Goal: Transaction & Acquisition: Purchase product/service

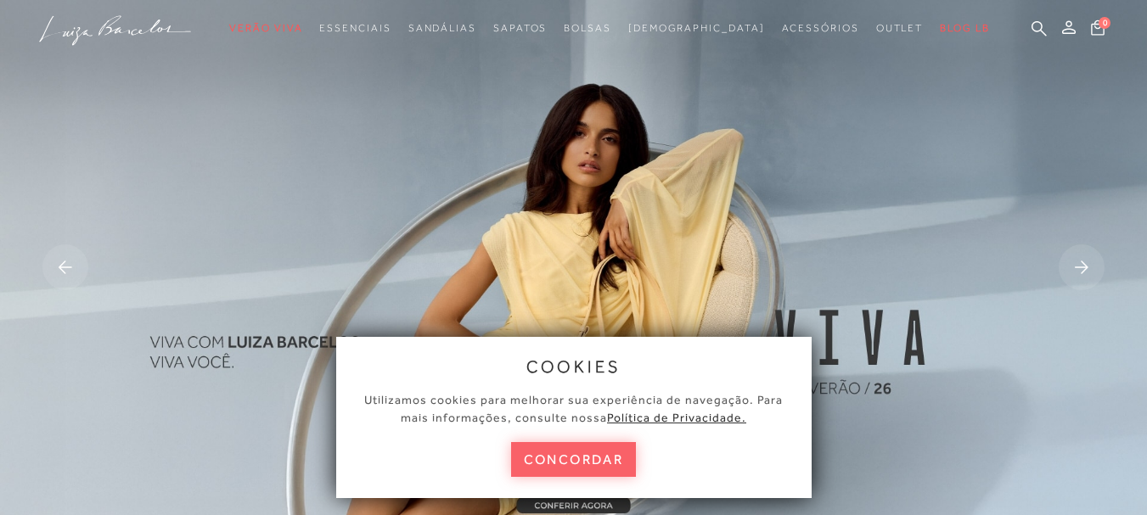
click at [842, 111] on img at bounding box center [573, 269] width 1147 height 538
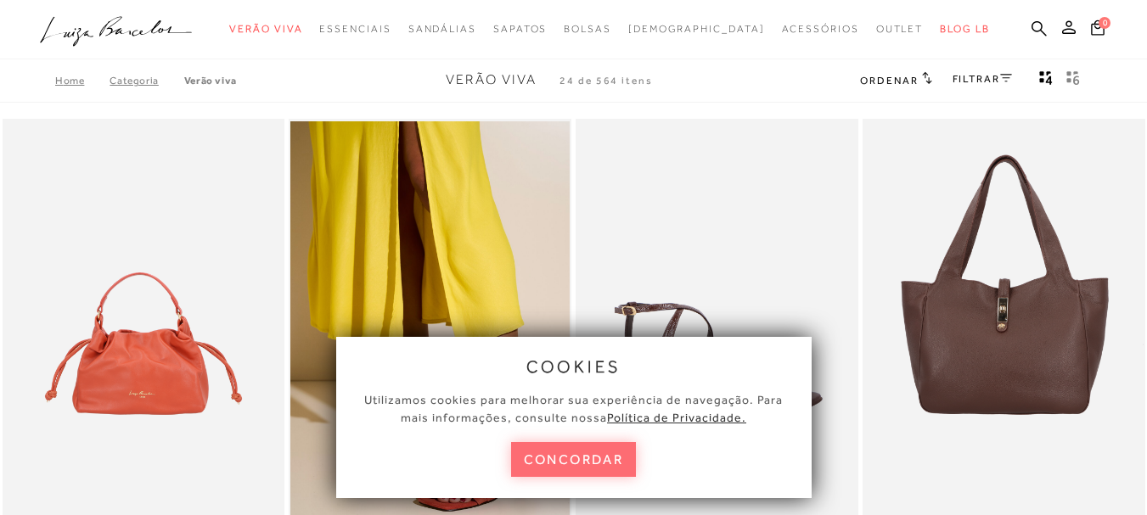
click at [597, 460] on button "concordar" at bounding box center [574, 459] width 126 height 35
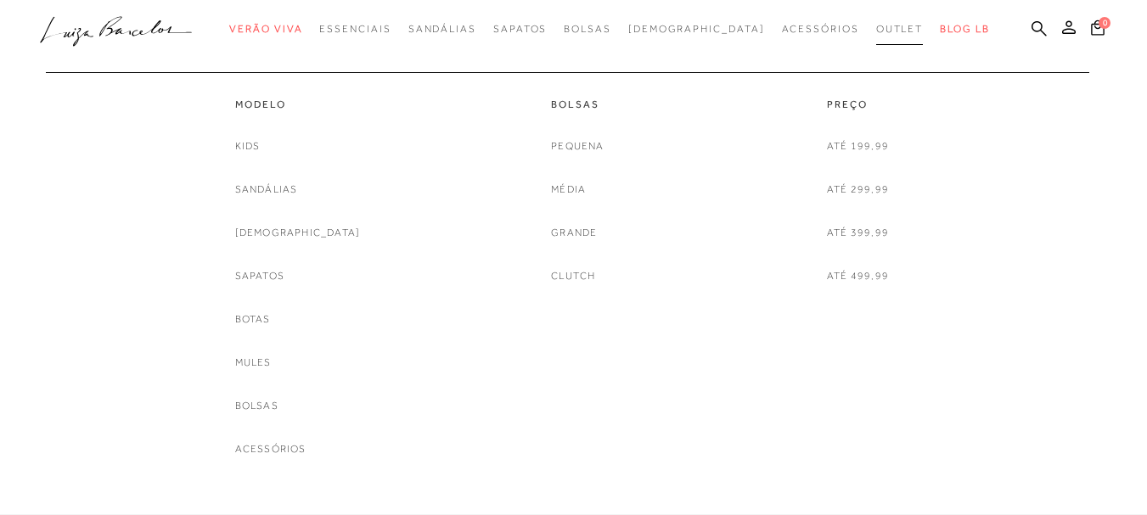
click at [876, 26] on span "Outlet" at bounding box center [900, 29] width 48 height 12
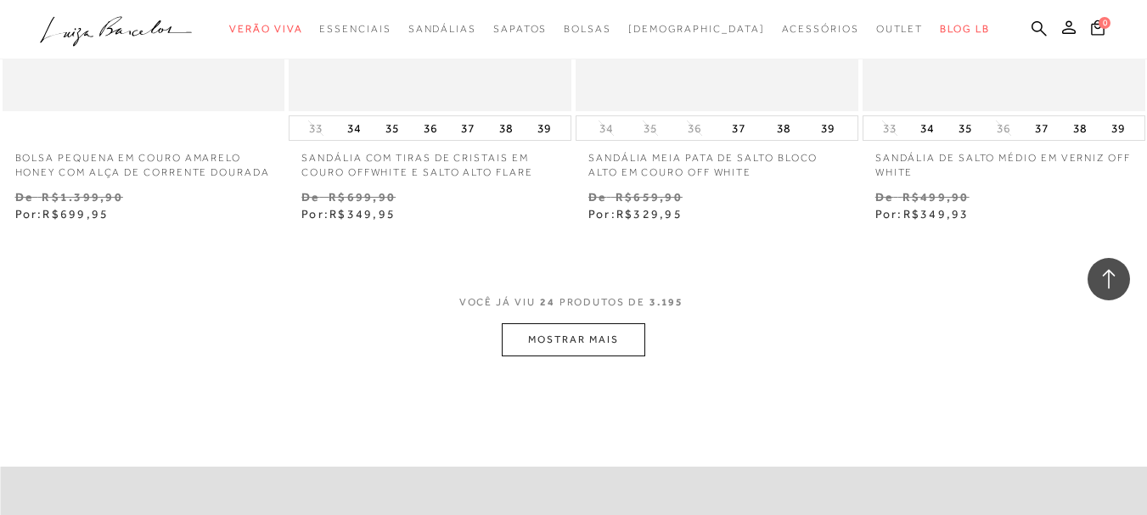
scroll to position [3227, 0]
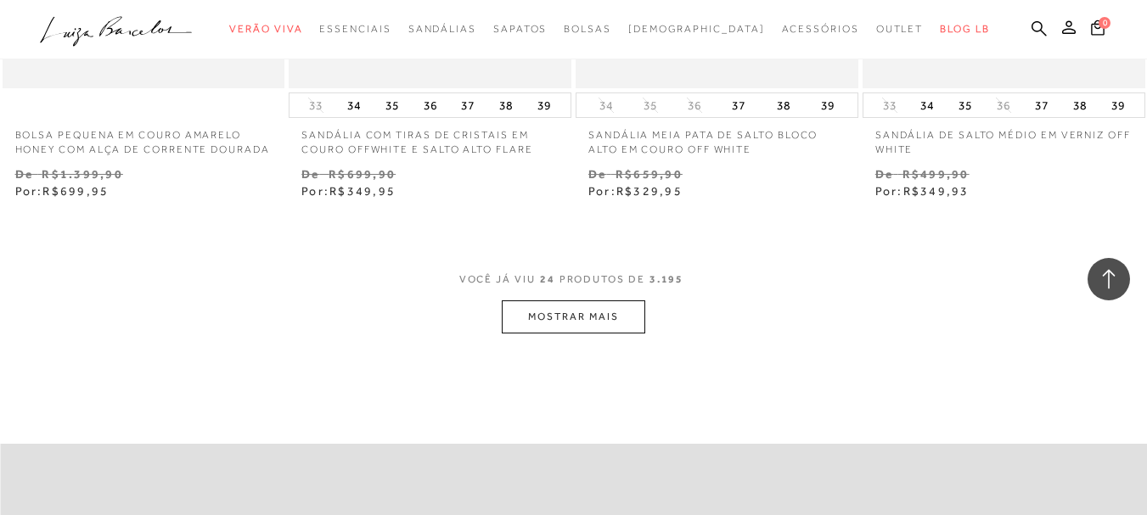
click at [566, 334] on button "MOSTRAR MAIS" at bounding box center [573, 316] width 143 height 33
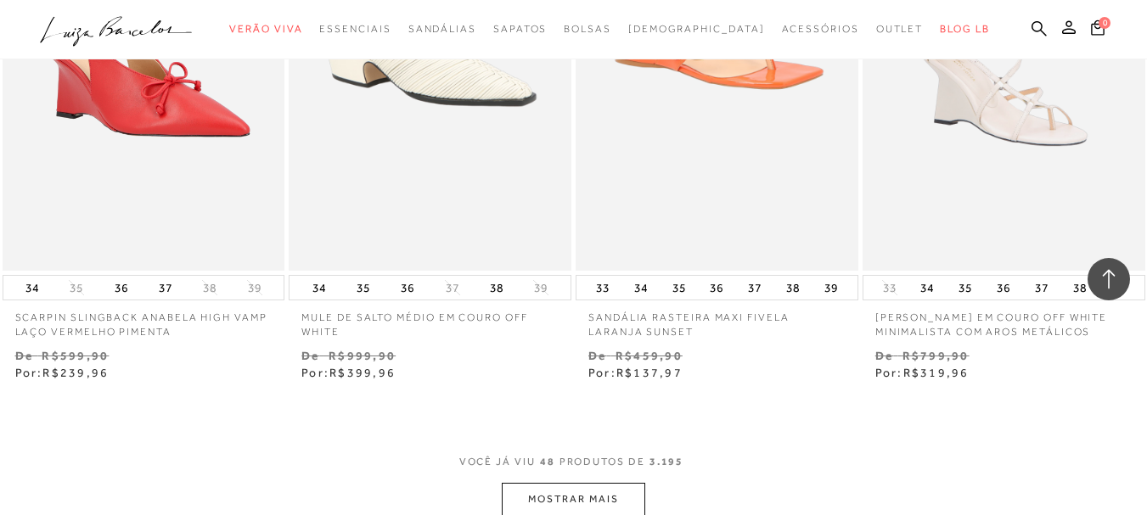
scroll to position [6490, 0]
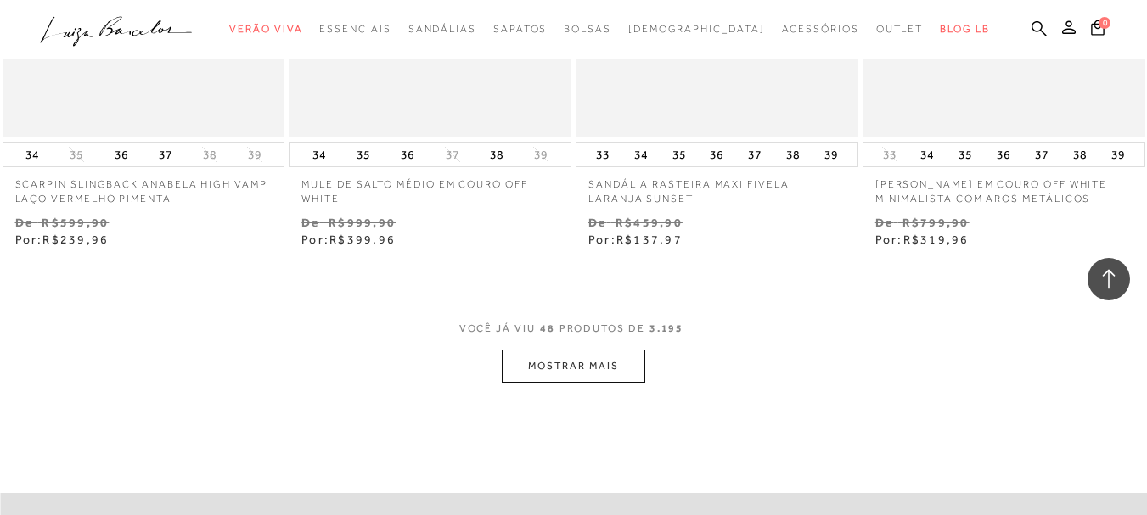
click at [610, 383] on button "MOSTRAR MAIS" at bounding box center [573, 366] width 143 height 33
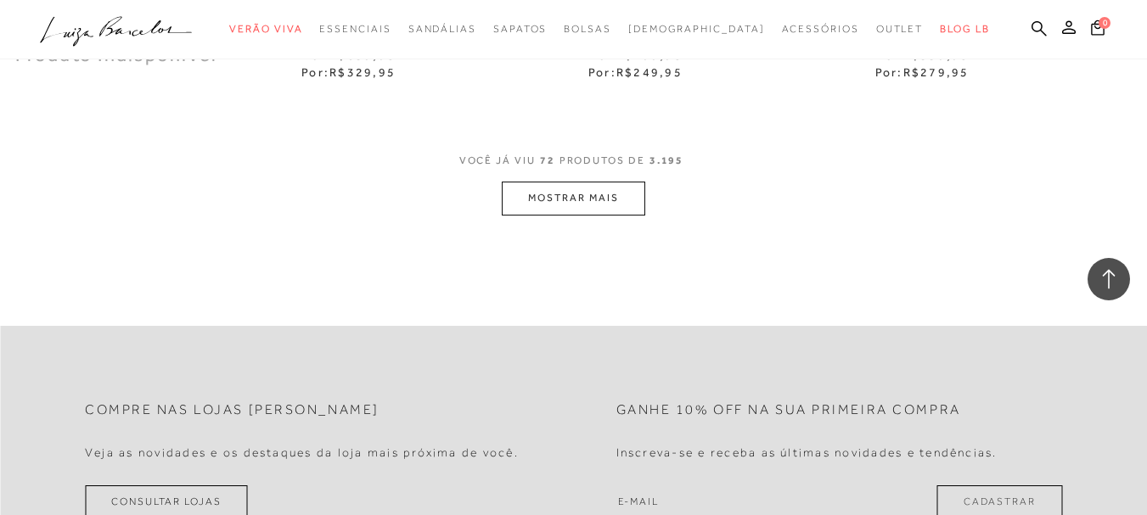
scroll to position [10001, 0]
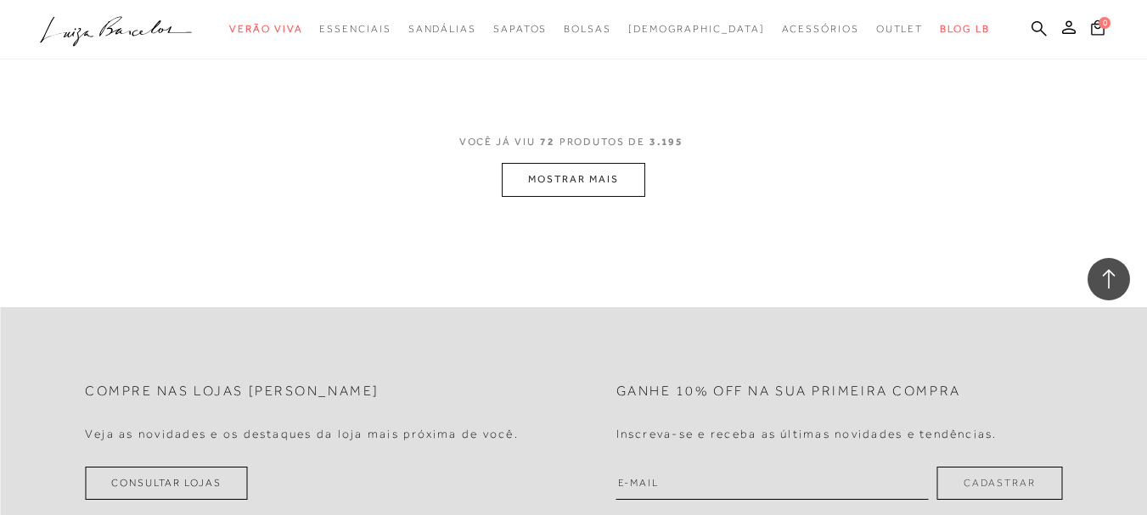
click at [569, 196] on button "MOSTRAR MAIS" at bounding box center [573, 179] width 143 height 33
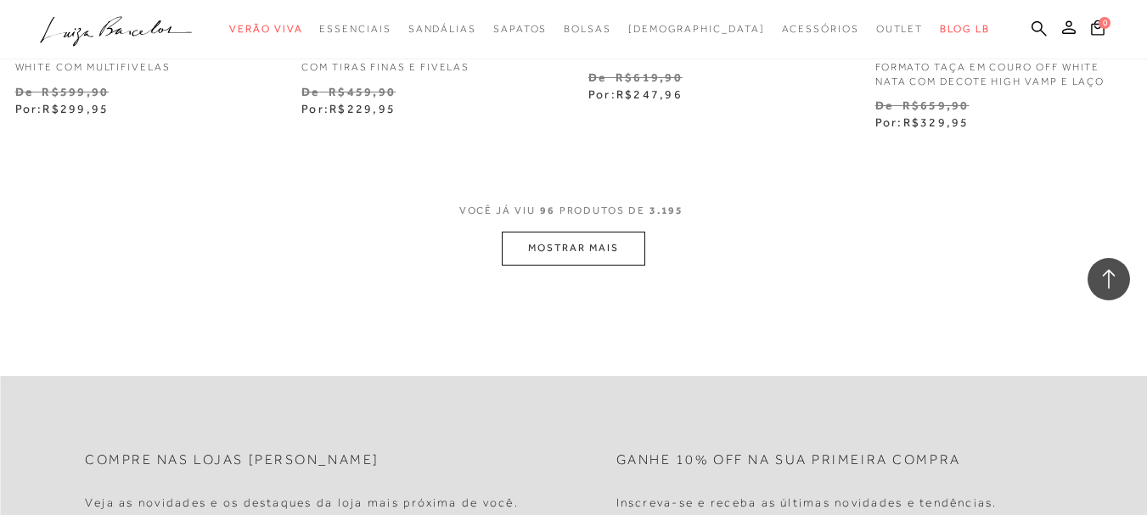
scroll to position [13462, 0]
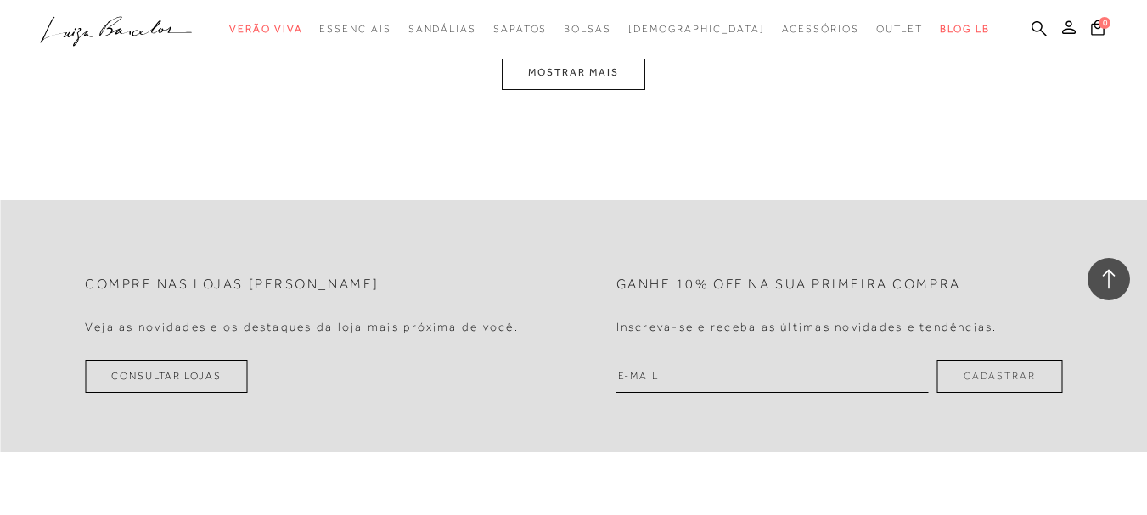
click at [572, 89] on button "MOSTRAR MAIS" at bounding box center [573, 72] width 143 height 33
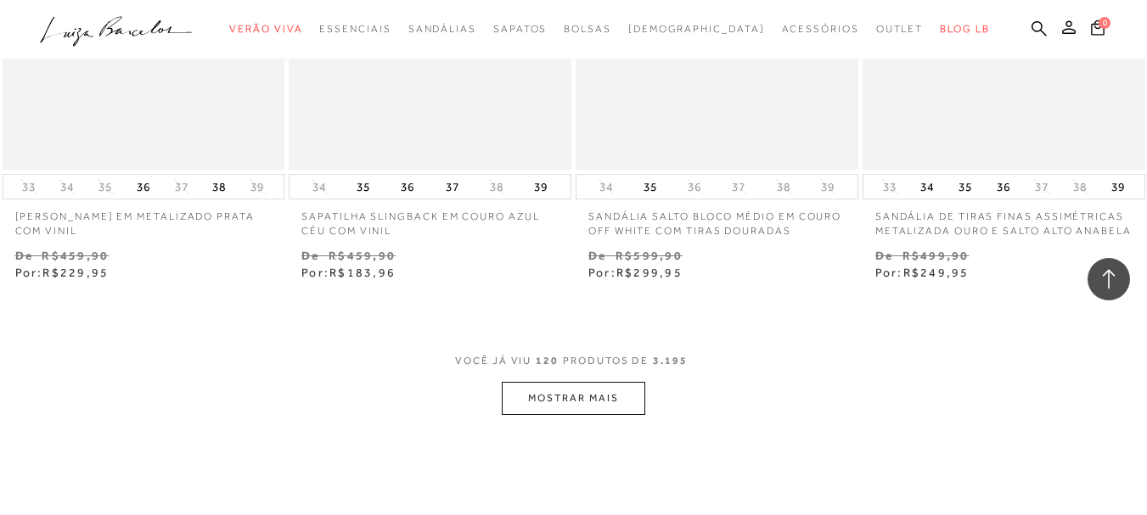
scroll to position [16493, 0]
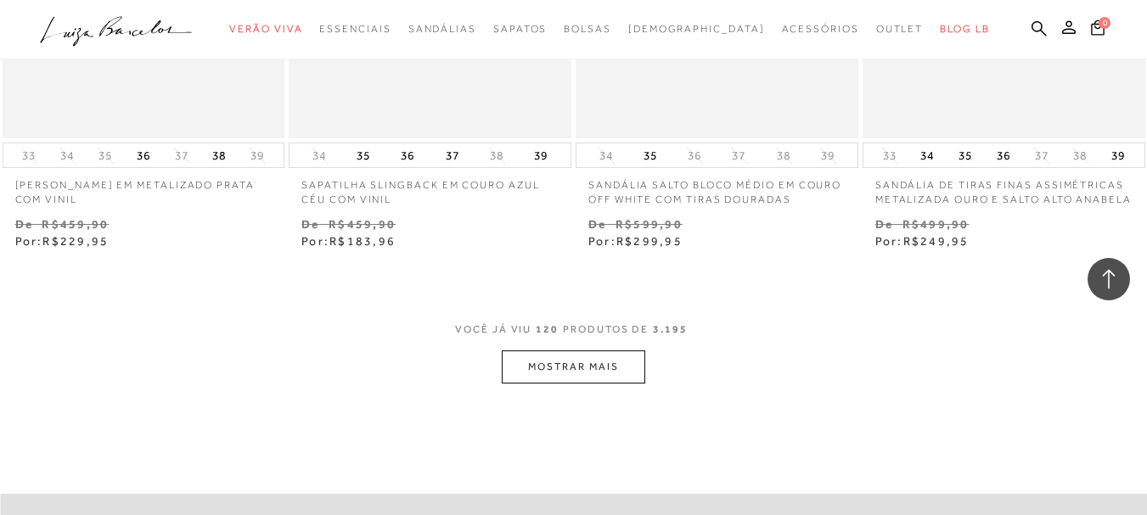
click at [569, 384] on button "MOSTRAR MAIS" at bounding box center [573, 366] width 143 height 33
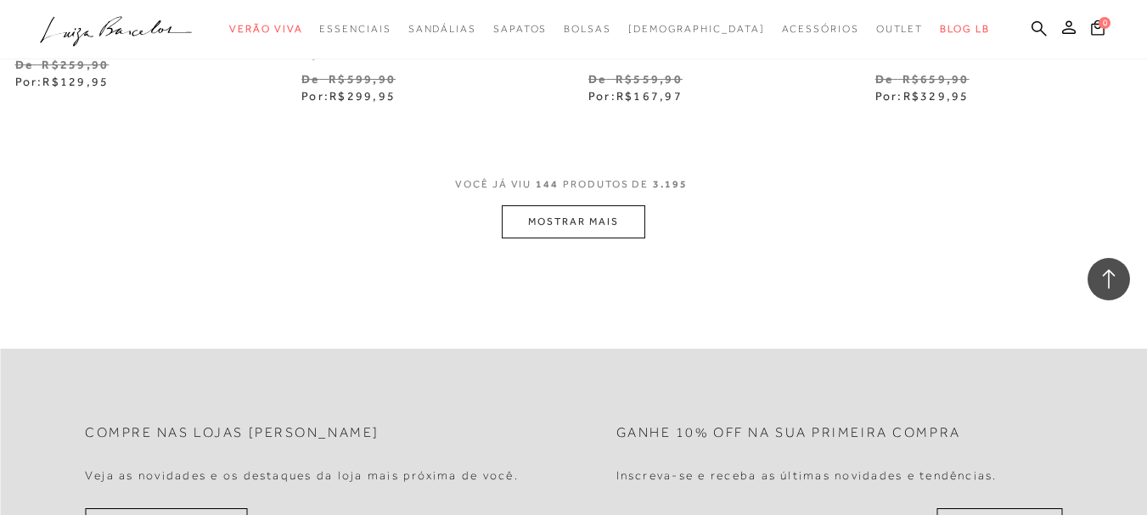
scroll to position [19928, 0]
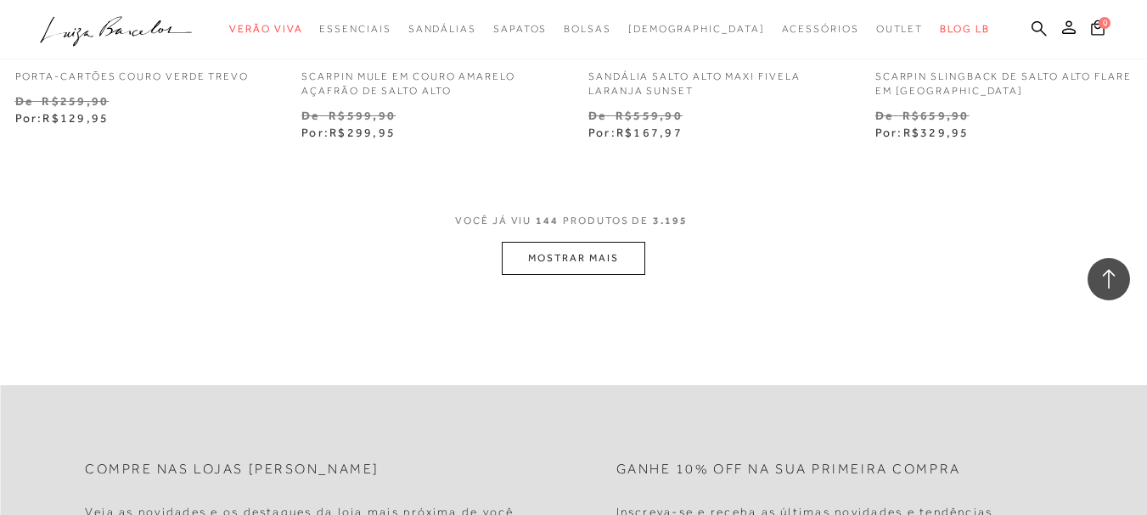
click at [552, 275] on button "MOSTRAR MAIS" at bounding box center [573, 258] width 143 height 33
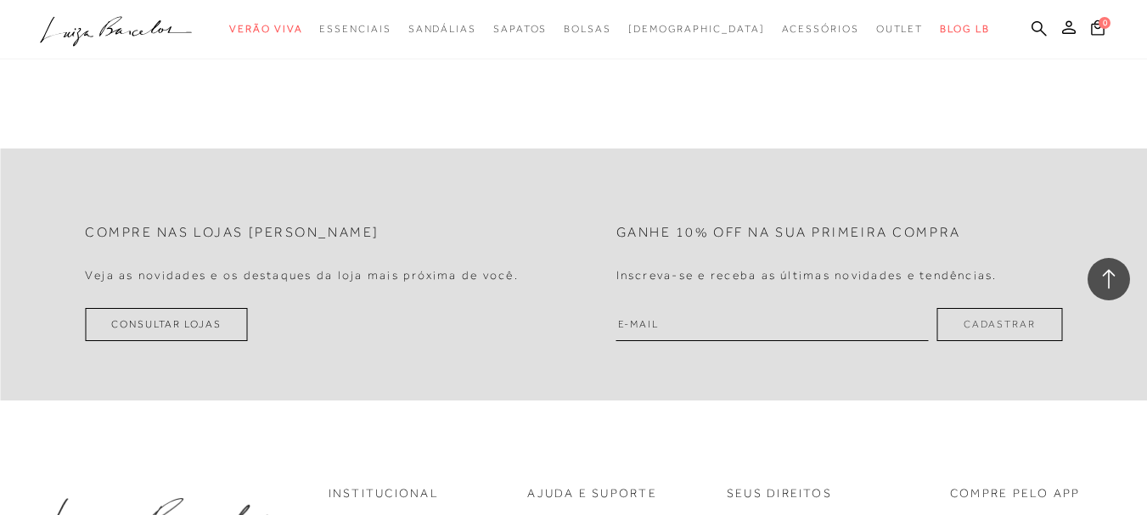
scroll to position [23062, 0]
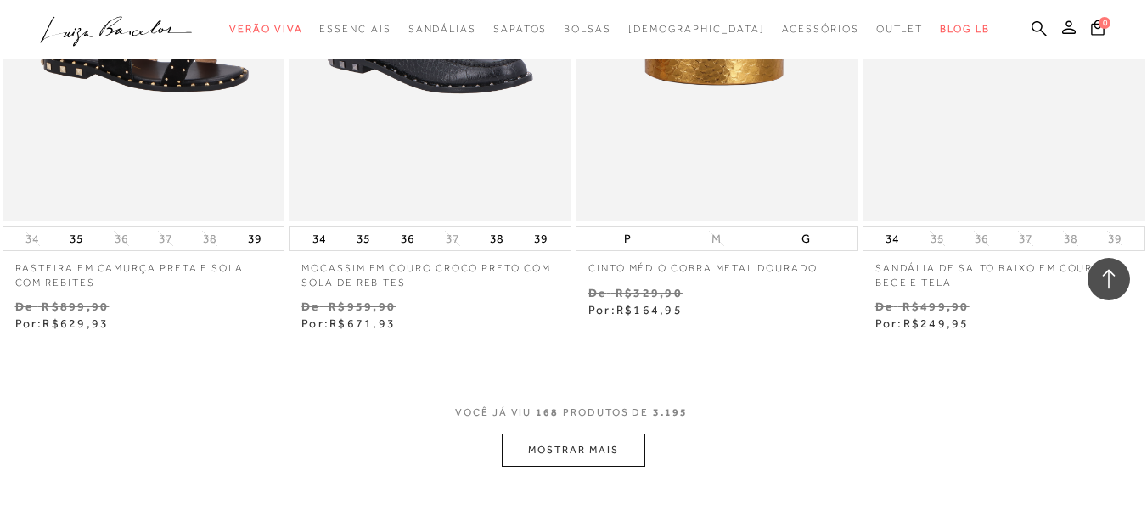
click at [565, 467] on button "MOSTRAR MAIS" at bounding box center [573, 450] width 143 height 33
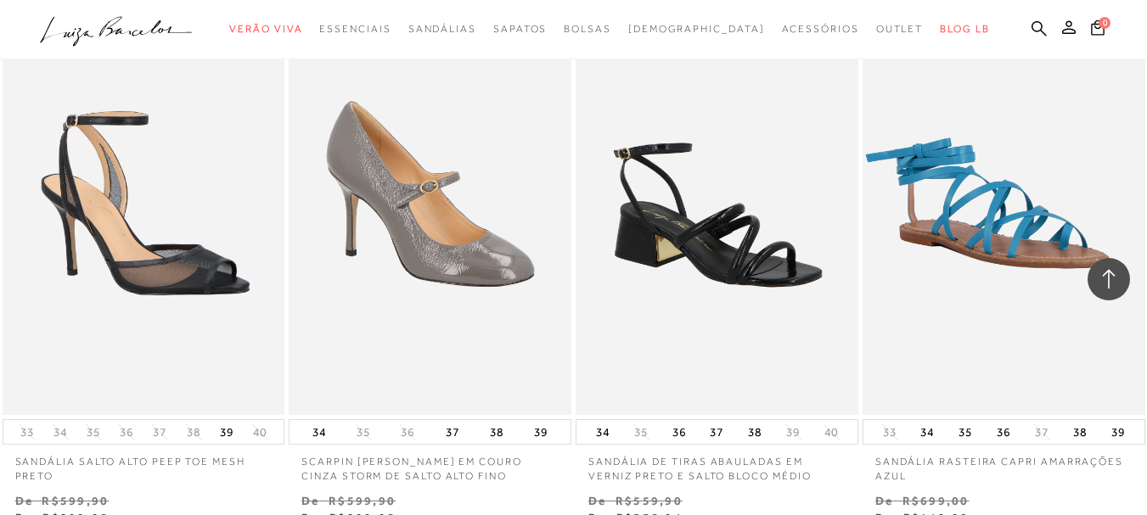
scroll to position [26487, 0]
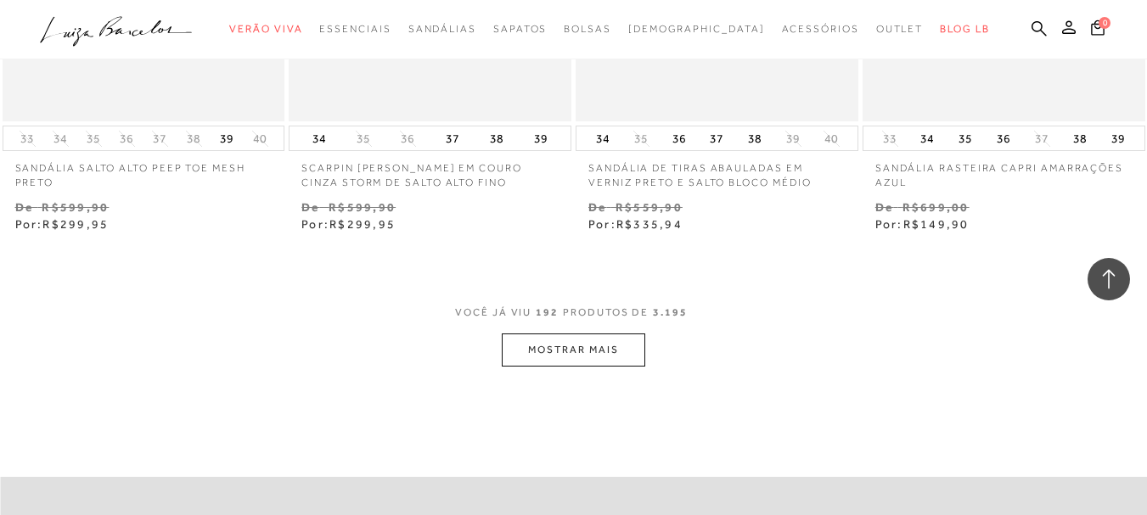
click at [608, 367] on button "MOSTRAR MAIS" at bounding box center [573, 350] width 143 height 33
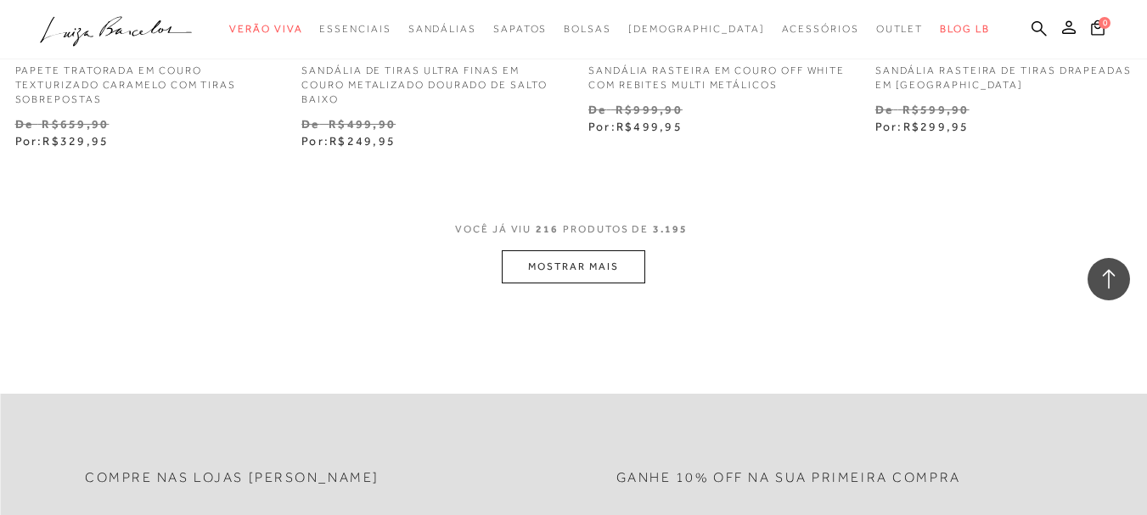
scroll to position [29840, 0]
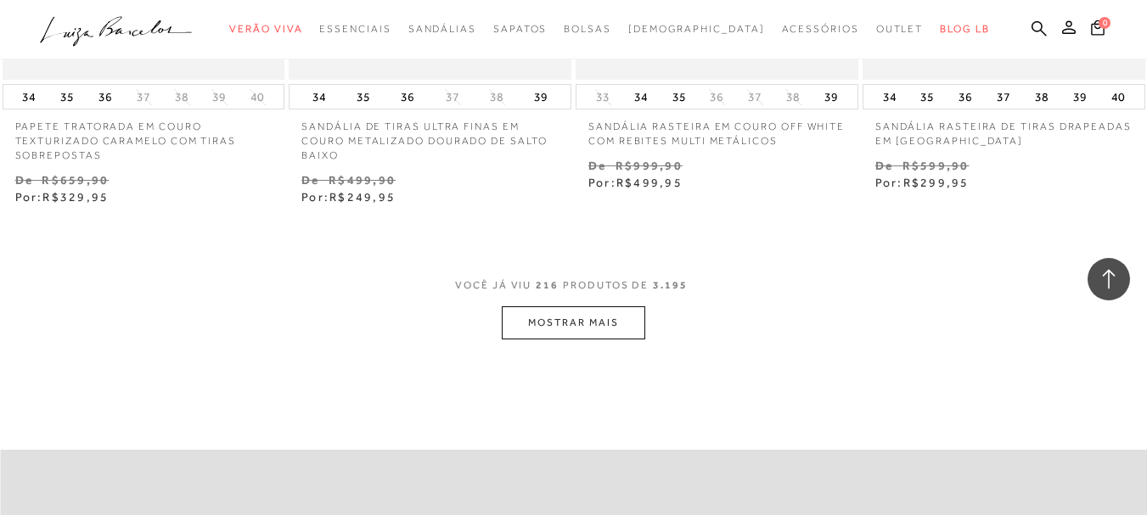
click at [580, 339] on button "MOSTRAR MAIS" at bounding box center [573, 322] width 143 height 33
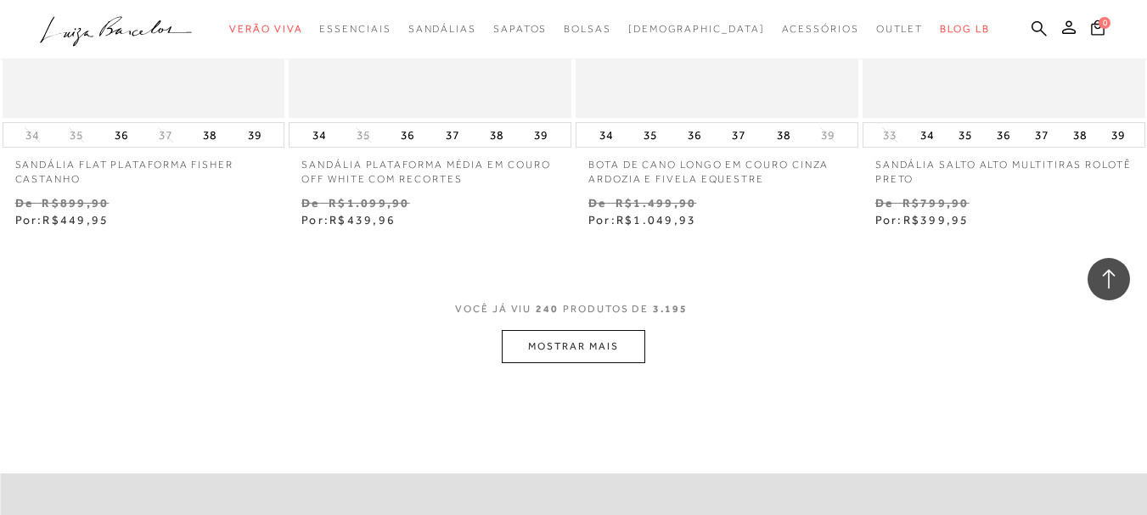
scroll to position [33244, 0]
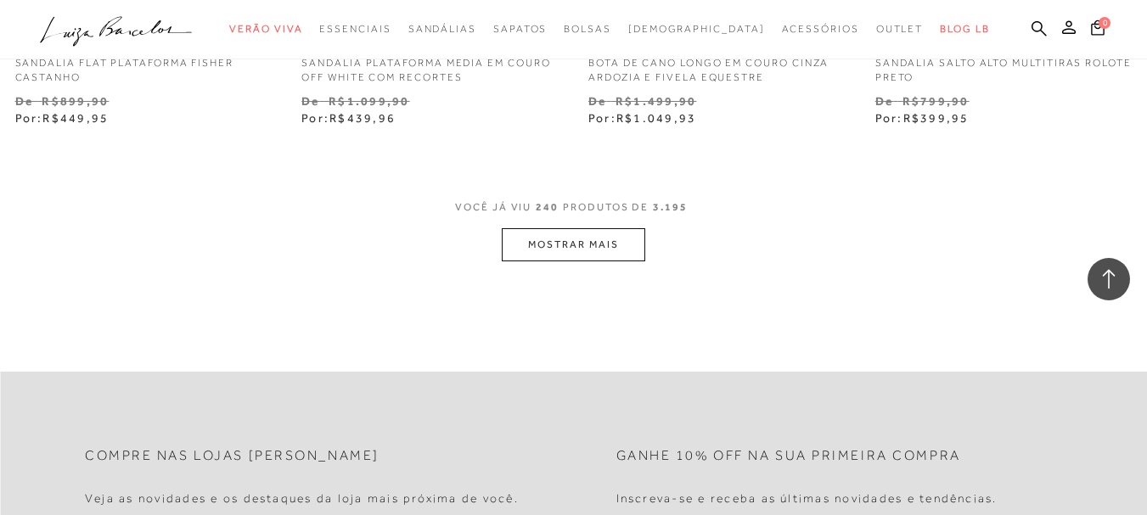
click at [551, 261] on button "MOSTRAR MAIS" at bounding box center [573, 244] width 143 height 33
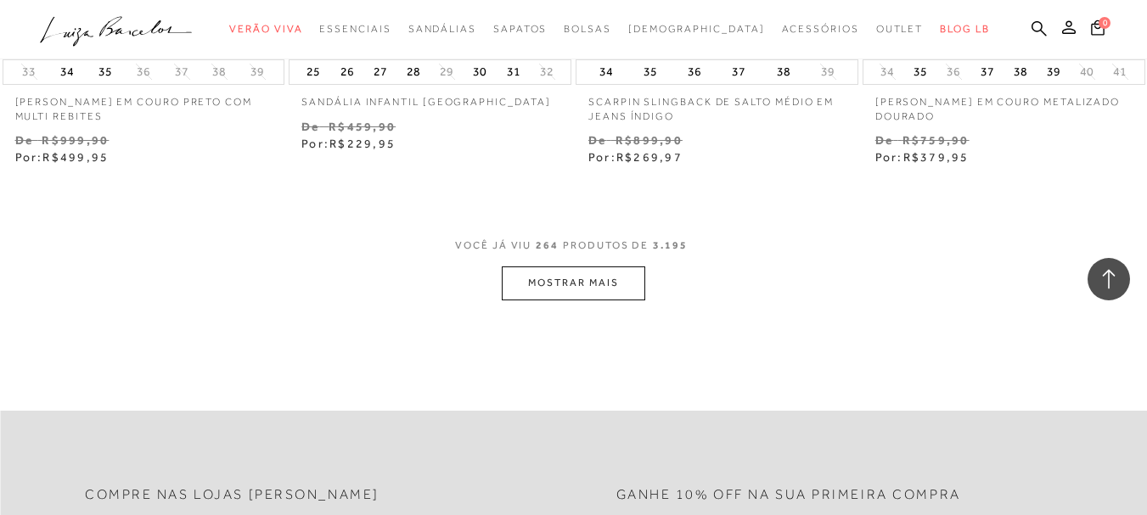
scroll to position [36595, 0]
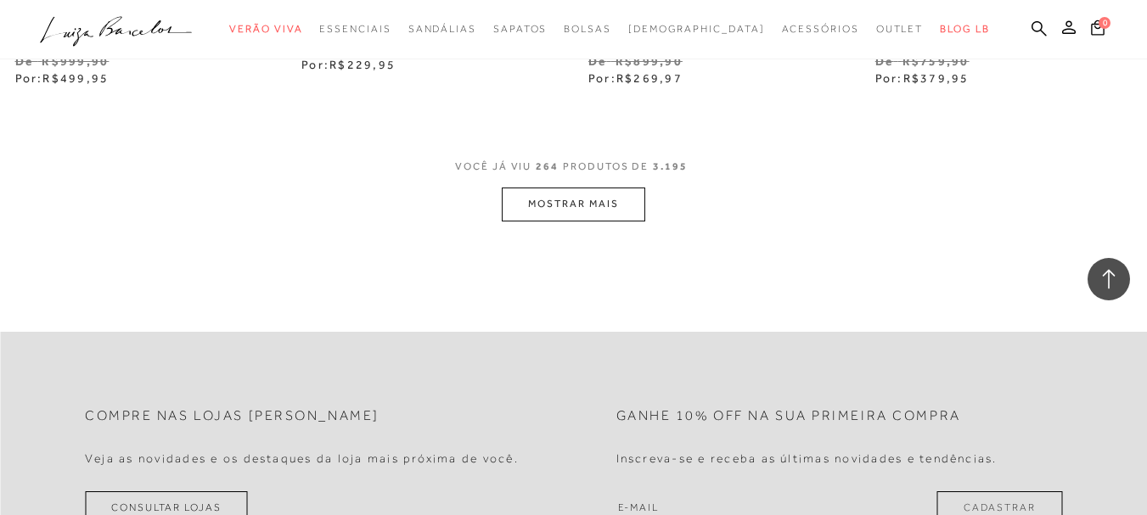
click at [593, 221] on button "MOSTRAR MAIS" at bounding box center [573, 204] width 143 height 33
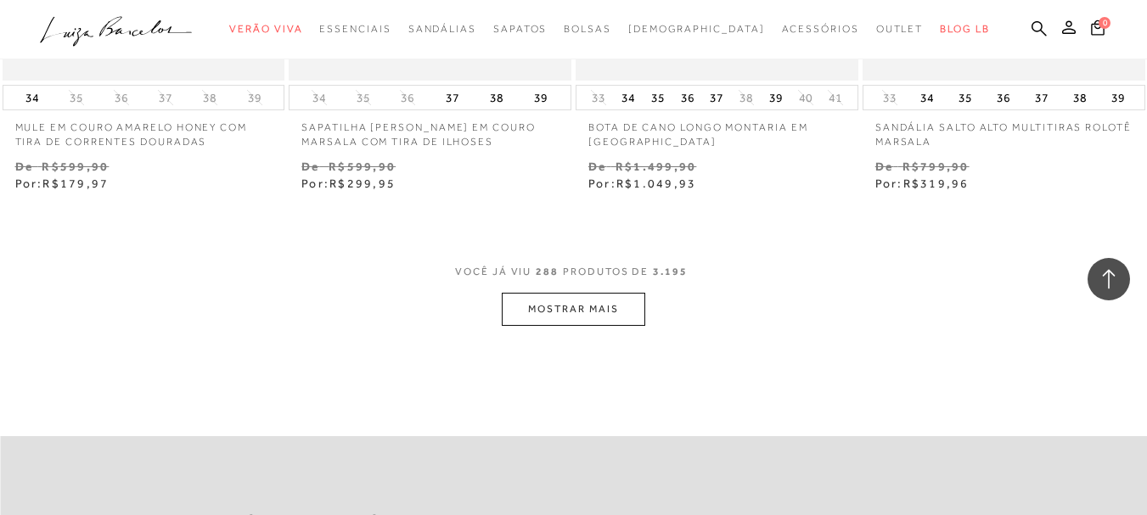
scroll to position [39875, 0]
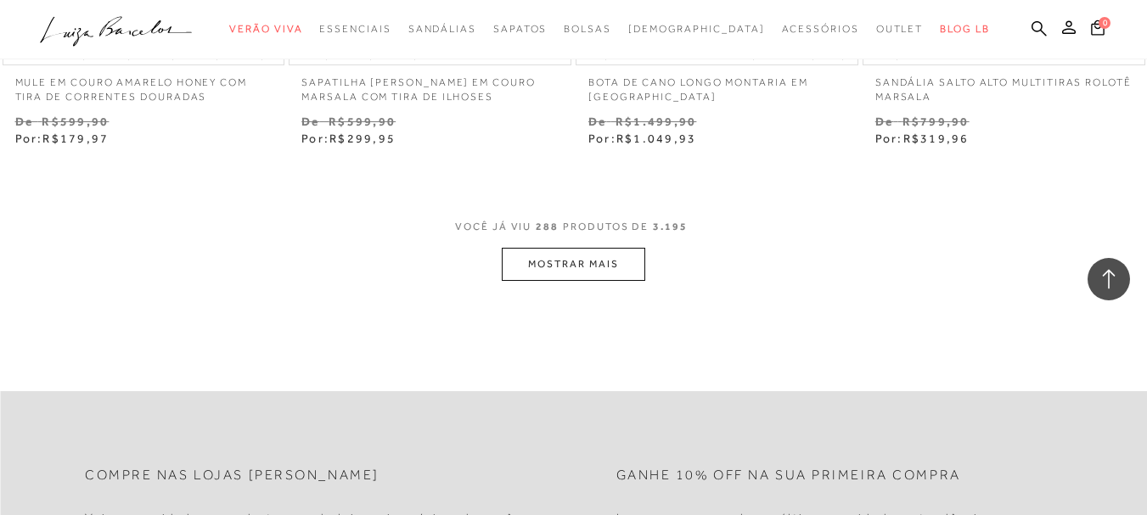
click at [568, 281] on button "MOSTRAR MAIS" at bounding box center [573, 264] width 143 height 33
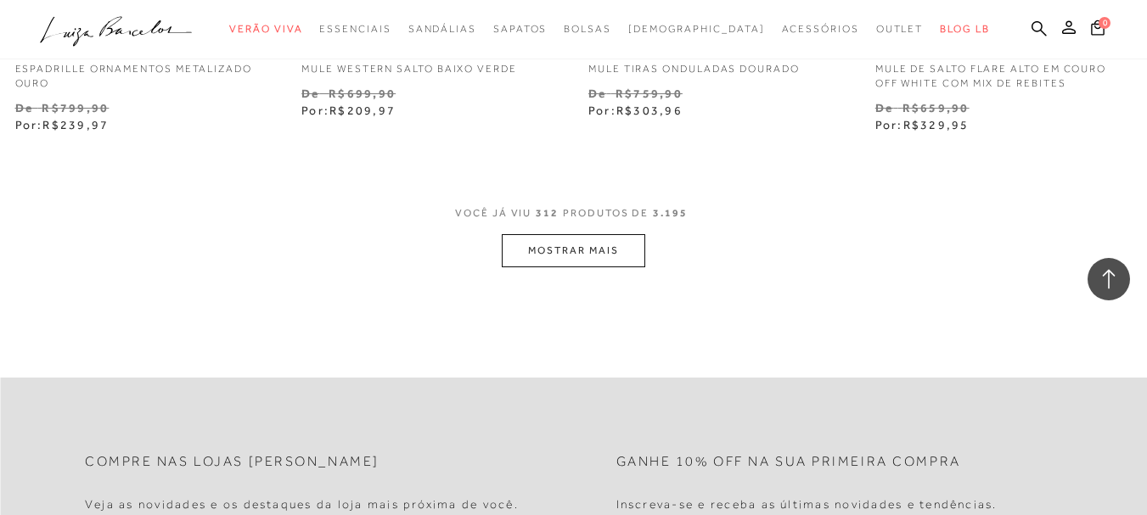
scroll to position [43359, 0]
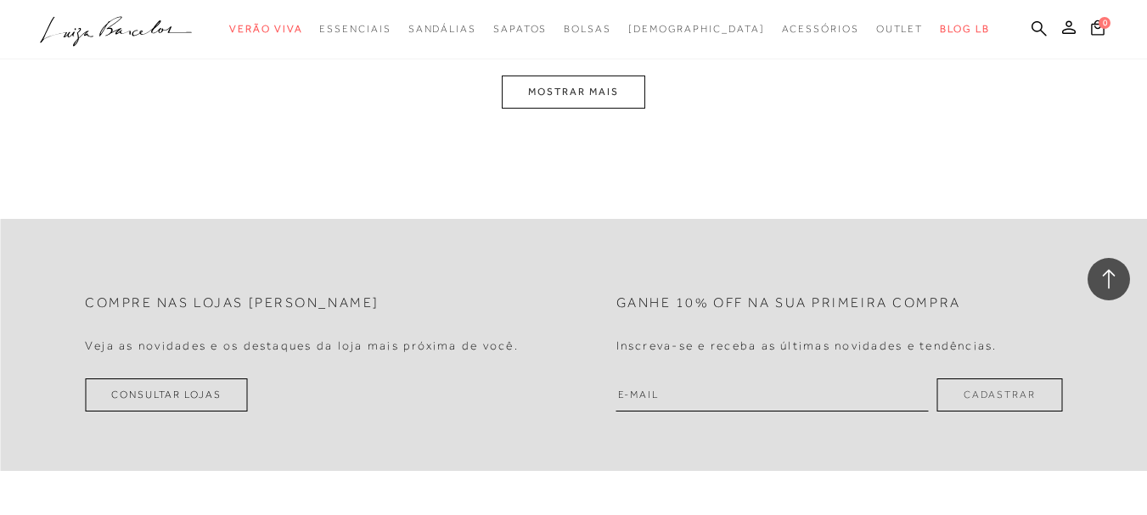
click at [599, 109] on button "MOSTRAR MAIS" at bounding box center [573, 92] width 143 height 33
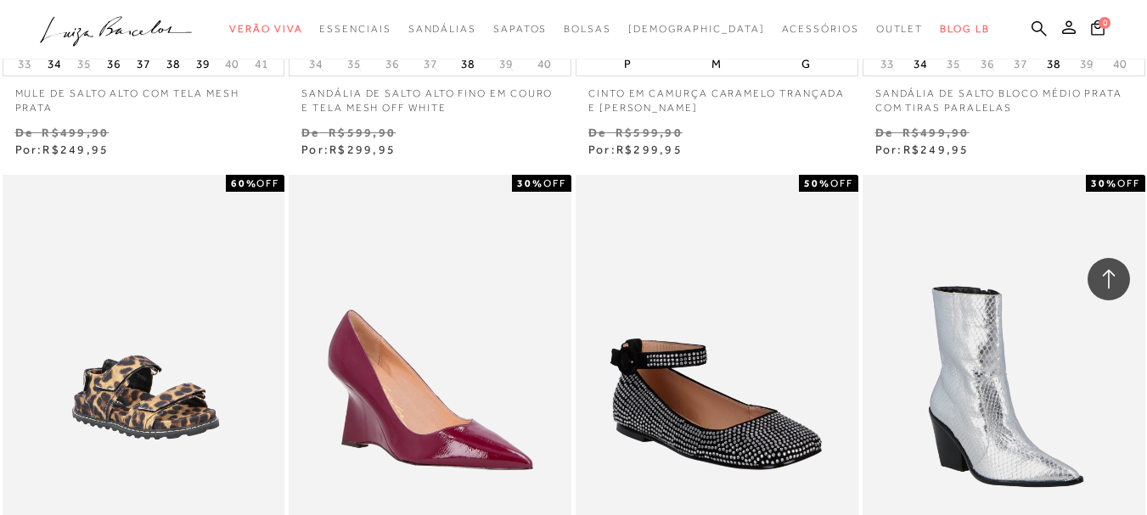
scroll to position [45227, 0]
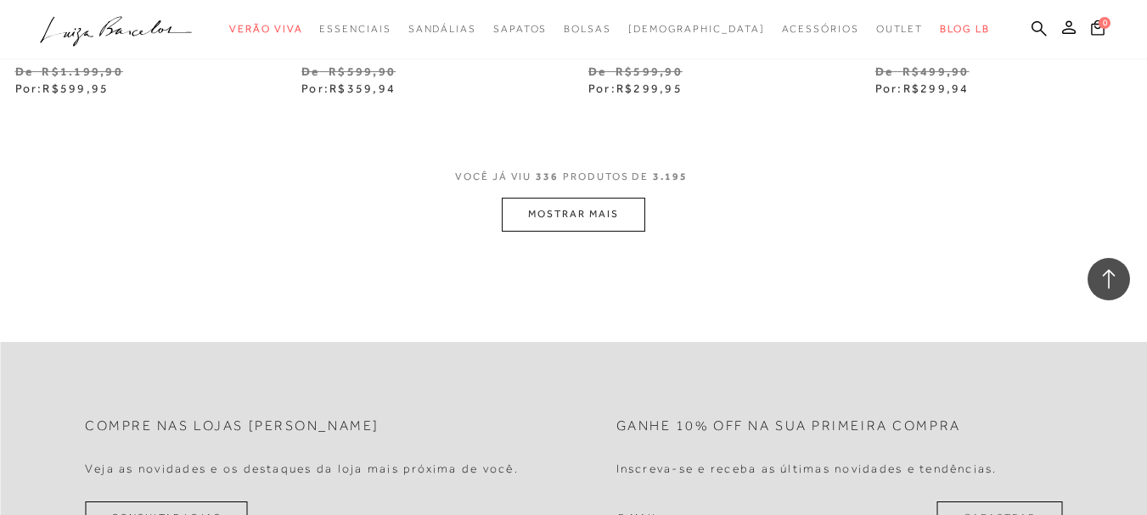
scroll to position [46652, 0]
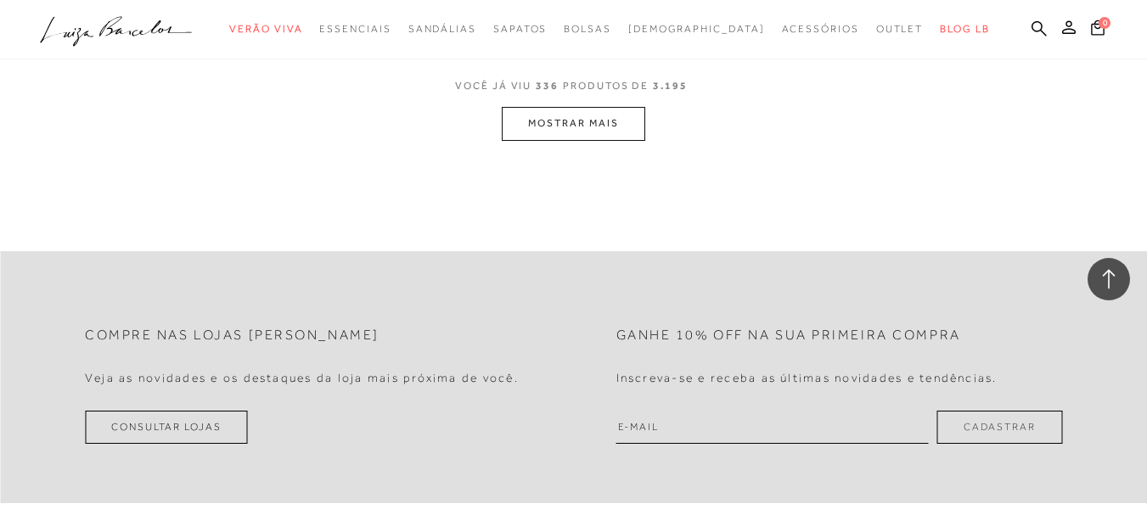
click at [593, 140] on button "MOSTRAR MAIS" at bounding box center [573, 123] width 143 height 33
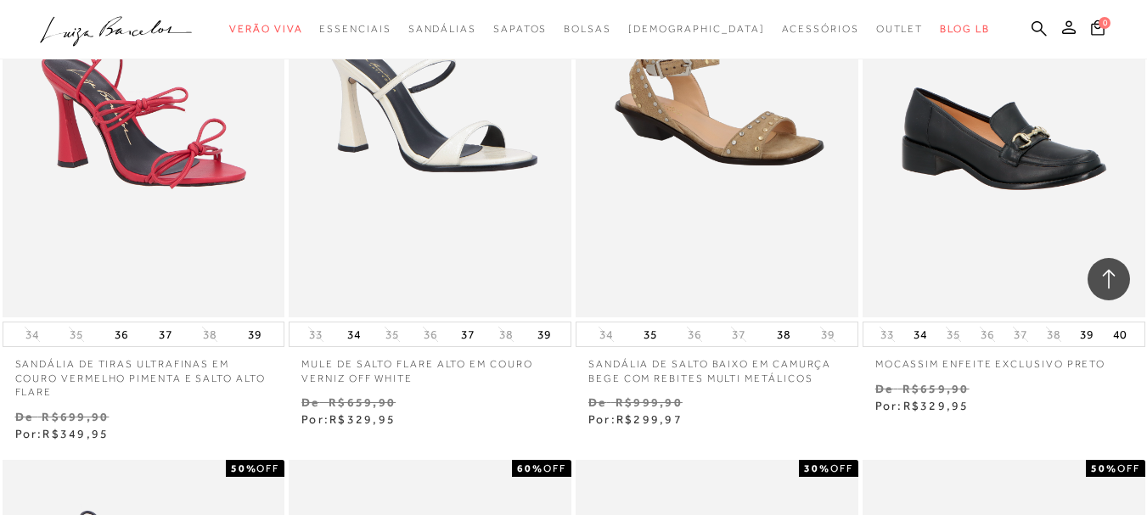
scroll to position [50417, 0]
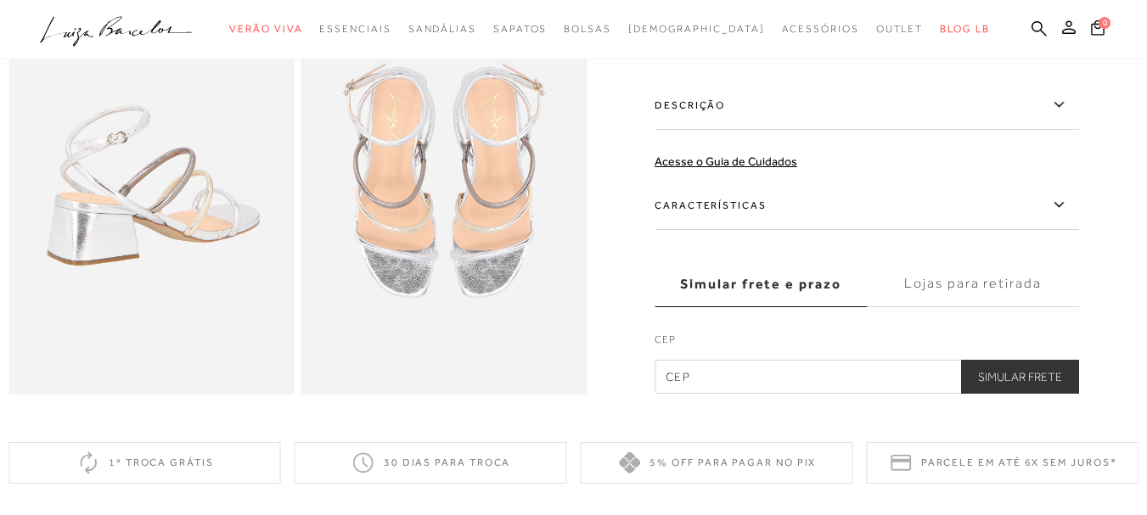
scroll to position [457, 0]
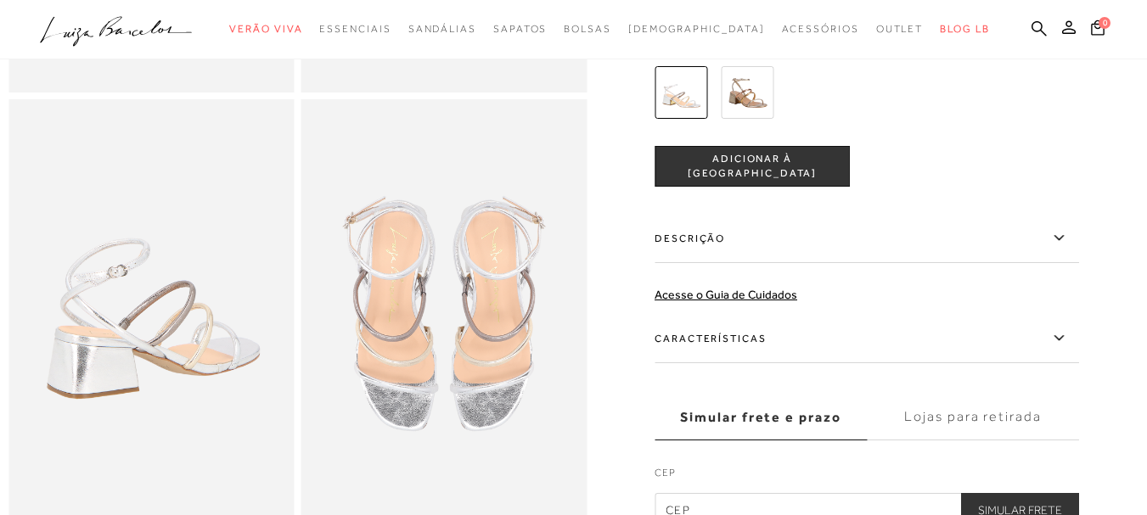
click at [747, 119] on img at bounding box center [746, 92] width 53 height 53
